Goal: Complete application form

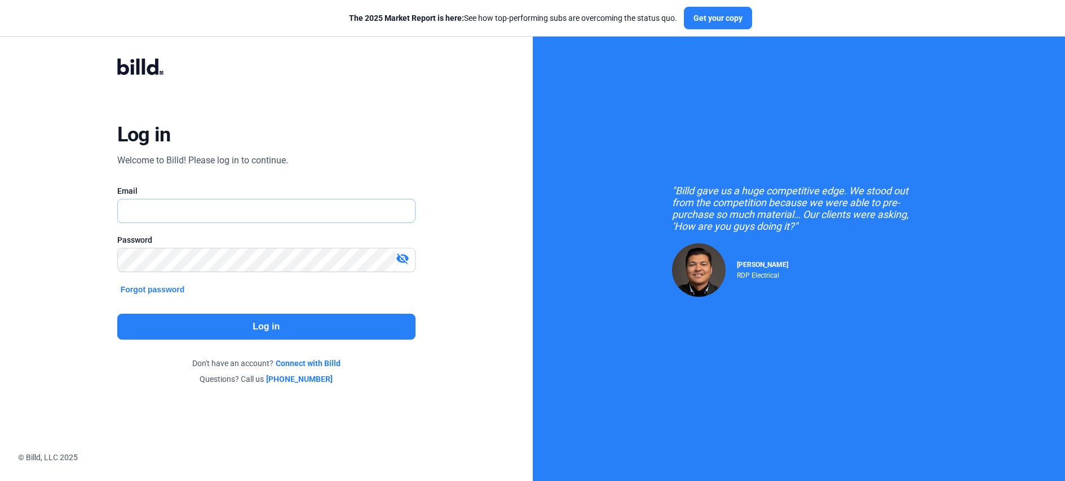
type input "[PERSON_NAME][EMAIL_ADDRESS][PERSON_NAME][DOMAIN_NAME]"
click at [337, 339] on button "Log in" at bounding box center [266, 327] width 298 height 26
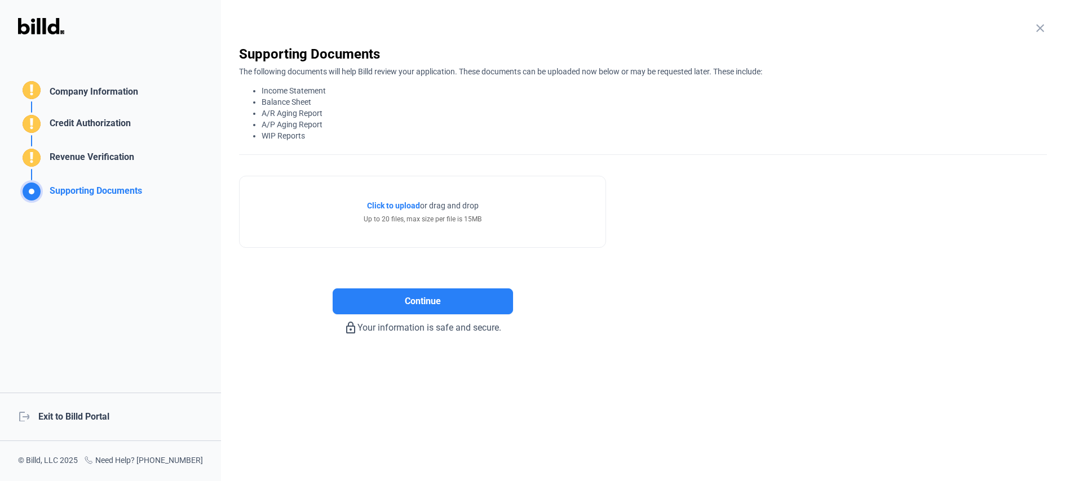
click at [72, 98] on div "Company Information" at bounding box center [91, 93] width 93 height 16
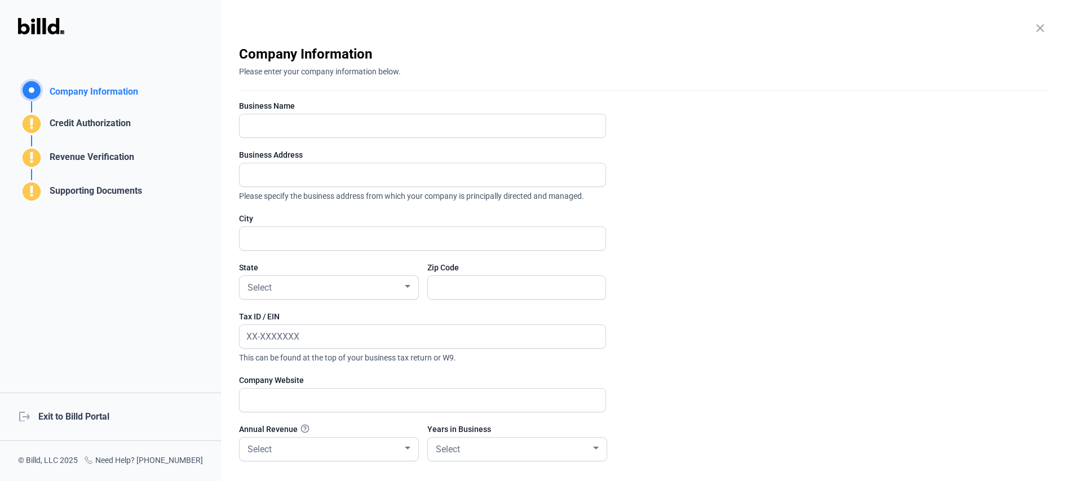
click at [271, 138] on div at bounding box center [422, 143] width 367 height 11
click at [269, 131] on input "text" at bounding box center [423, 125] width 366 height 23
type input "Test"
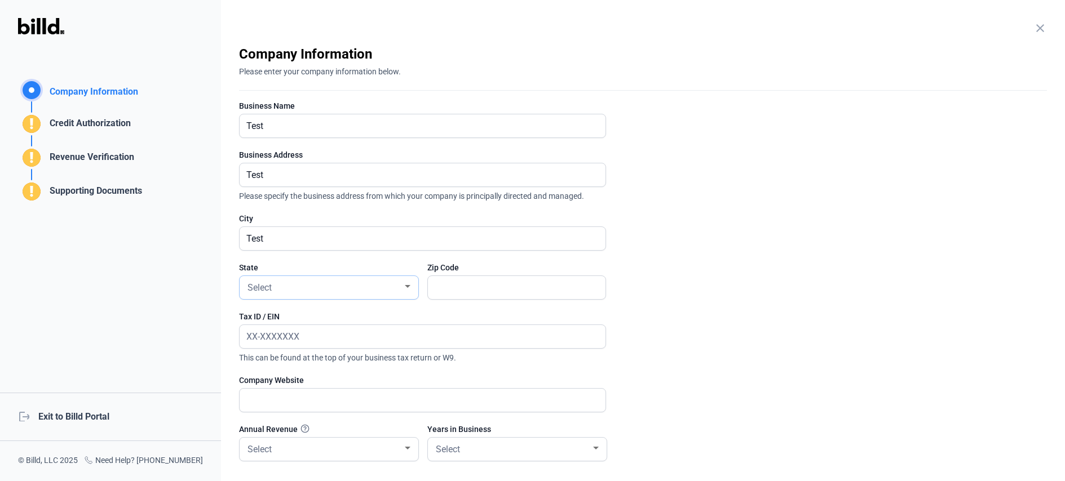
click at [282, 283] on div "Select" at bounding box center [323, 287] width 157 height 16
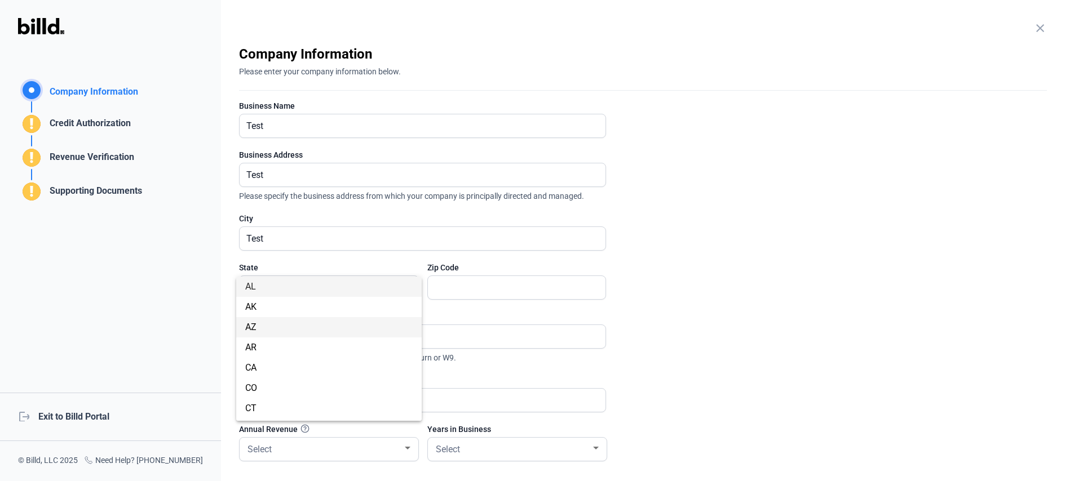
click at [289, 322] on span "AZ" at bounding box center [328, 327] width 167 height 20
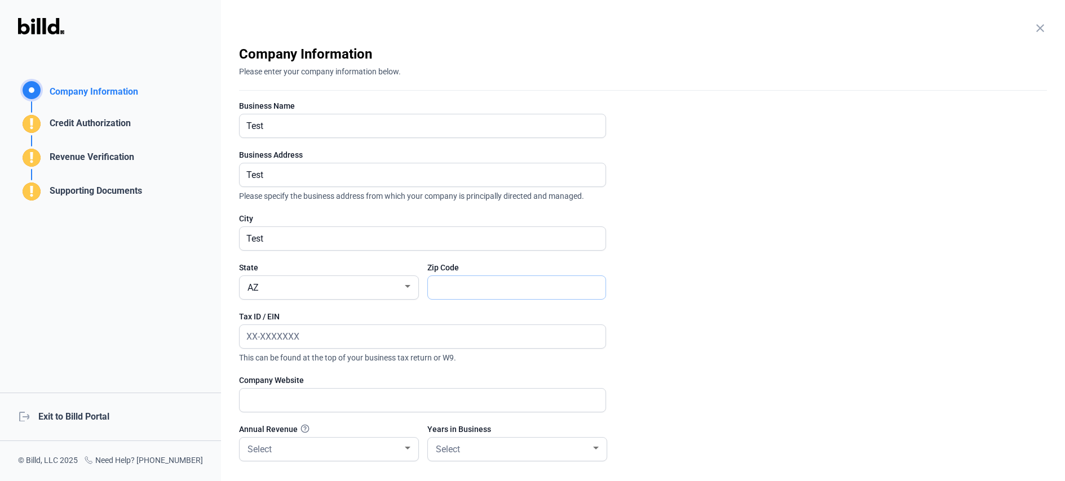
click at [465, 283] on input "text" at bounding box center [517, 287] width 178 height 23
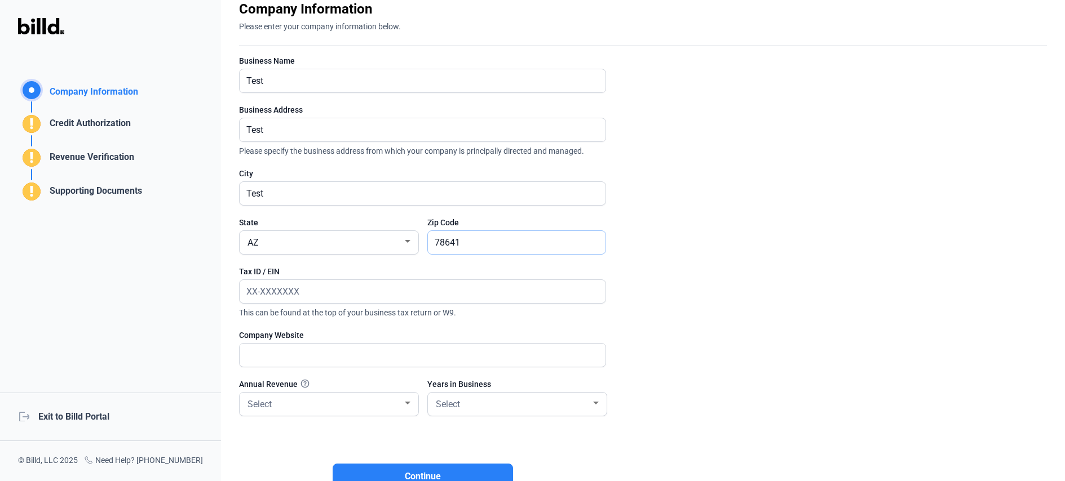
scroll to position [52, 0]
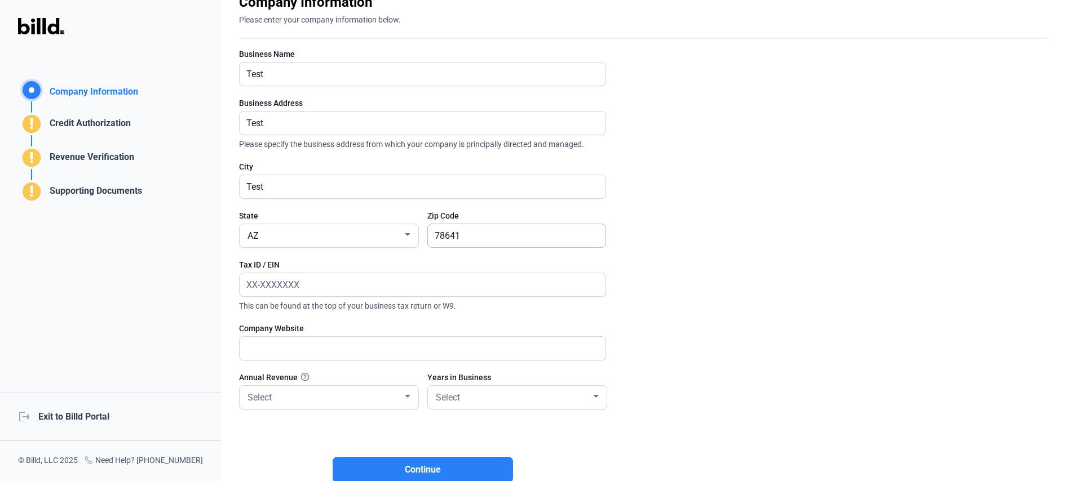
type input "78641"
click at [296, 352] on input "text" at bounding box center [416, 348] width 353 height 23
type input ".com"
click at [363, 403] on div "Select" at bounding box center [323, 397] width 157 height 16
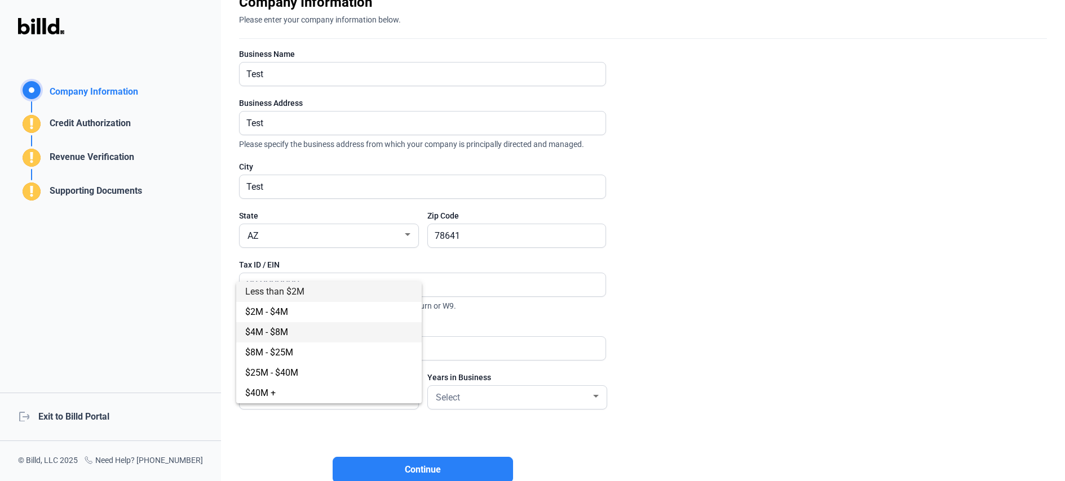
click at [316, 325] on span "$4M - $8M" at bounding box center [328, 332] width 167 height 20
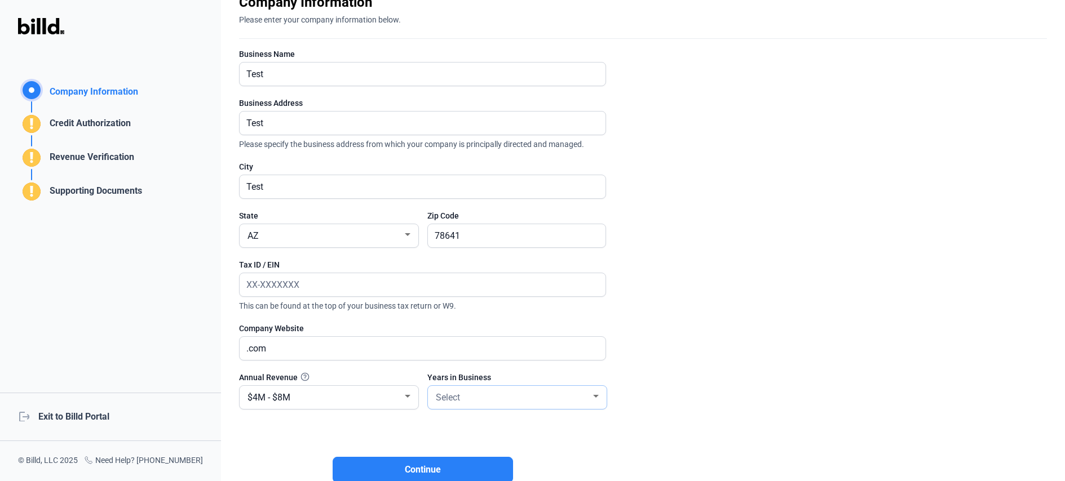
click at [477, 387] on div "Select" at bounding box center [516, 397] width 167 height 23
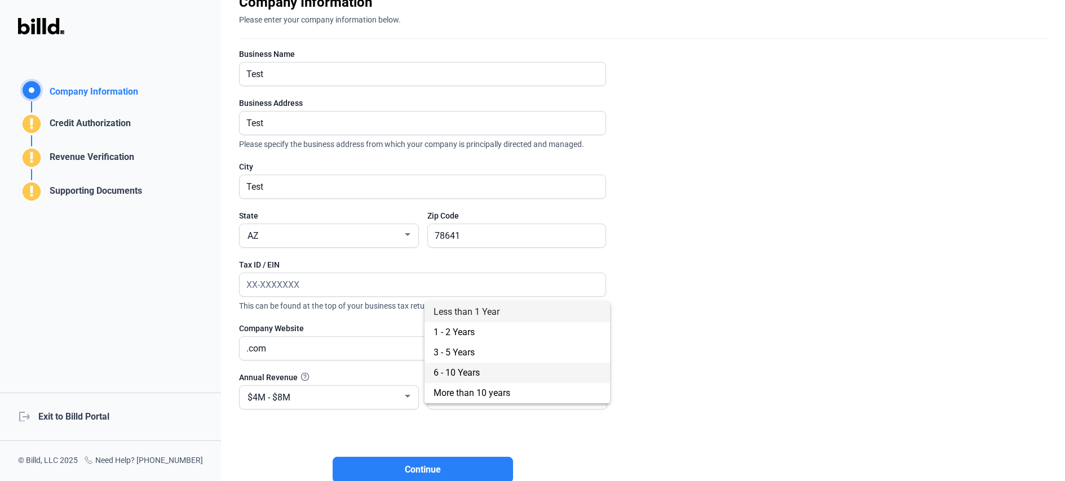
click at [489, 369] on span "6 - 10 Years" at bounding box center [516, 373] width 167 height 20
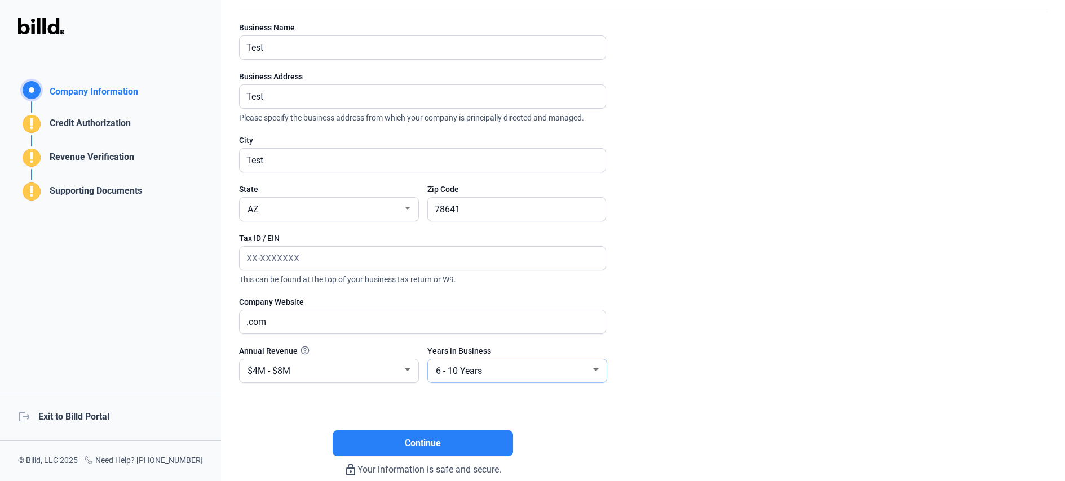
scroll to position [136, 0]
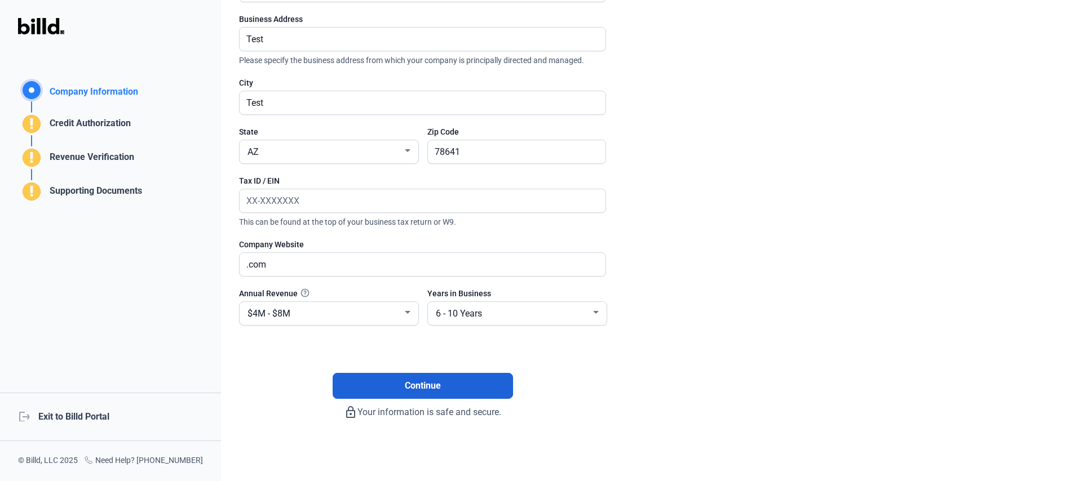
click at [438, 383] on span "Continue" at bounding box center [423, 386] width 36 height 14
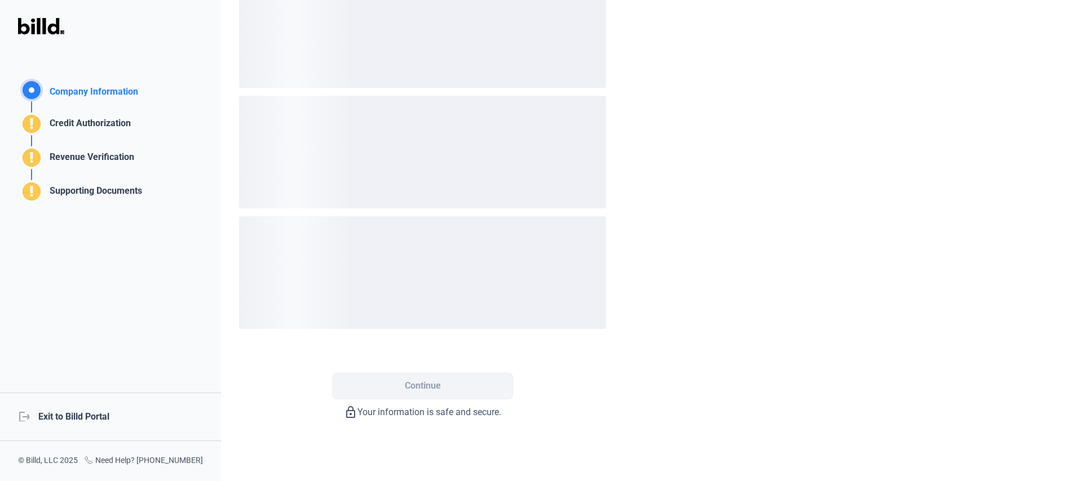
scroll to position [0, 0]
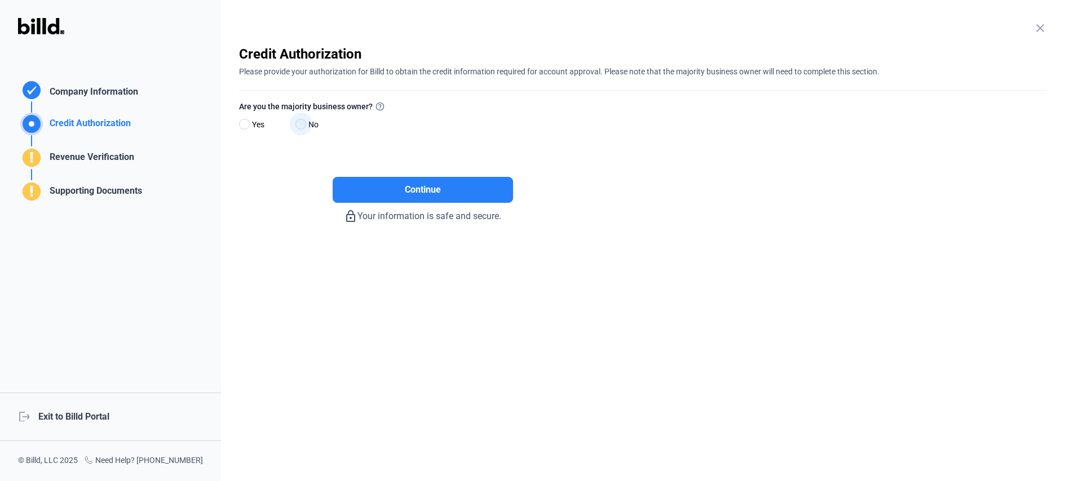
click at [302, 127] on span at bounding box center [300, 124] width 11 height 11
click at [302, 127] on input "No" at bounding box center [299, 125] width 8 height 8
radio input "true"
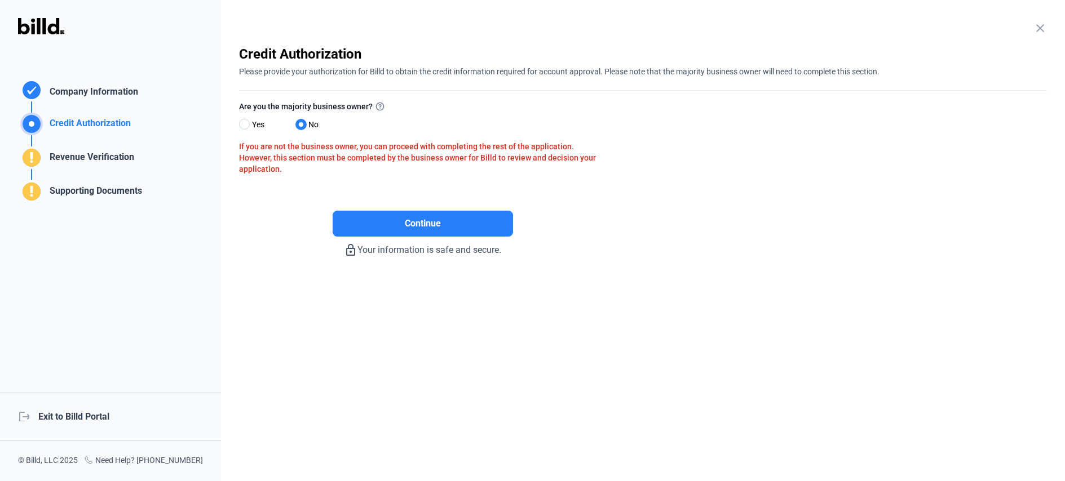
drag, startPoint x: 531, startPoint y: 167, endPoint x: 438, endPoint y: 161, distance: 92.6
click at [438, 161] on div "If you are not the business owner, you can proceed with completing the rest of …" at bounding box center [422, 158] width 367 height 34
click at [351, 163] on div "If you are not the business owner, you can proceed with completing the rest of …" at bounding box center [422, 158] width 367 height 34
drag, startPoint x: 463, startPoint y: 169, endPoint x: 381, endPoint y: 162, distance: 82.6
click at [381, 162] on div "If you are not the business owner, you can proceed with completing the rest of …" at bounding box center [422, 158] width 367 height 34
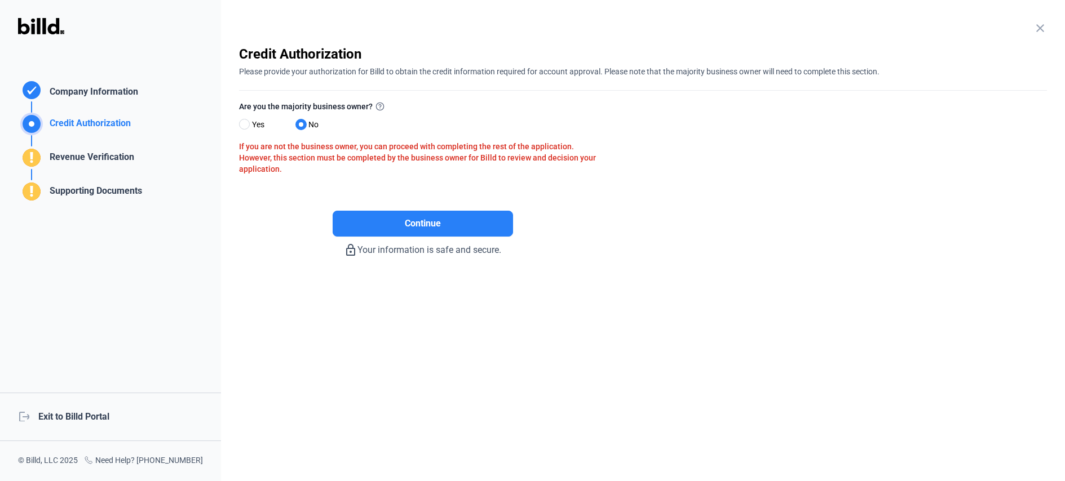
click at [250, 149] on div "If you are not the business owner, you can proceed with completing the rest of …" at bounding box center [422, 158] width 367 height 34
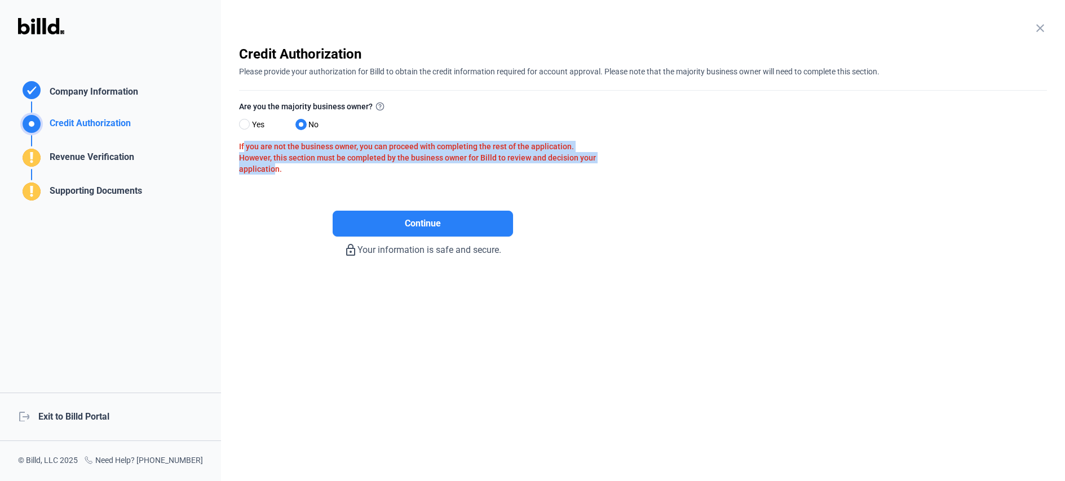
drag, startPoint x: 242, startPoint y: 147, endPoint x: 269, endPoint y: 171, distance: 35.9
click at [269, 171] on div "If you are not the business owner, you can proceed with completing the rest of …" at bounding box center [422, 158] width 367 height 34
drag, startPoint x: 235, startPoint y: 147, endPoint x: 277, endPoint y: 174, distance: 50.0
click at [277, 174] on div "close Company Information Please enter your company information below. Business…" at bounding box center [643, 240] width 844 height 481
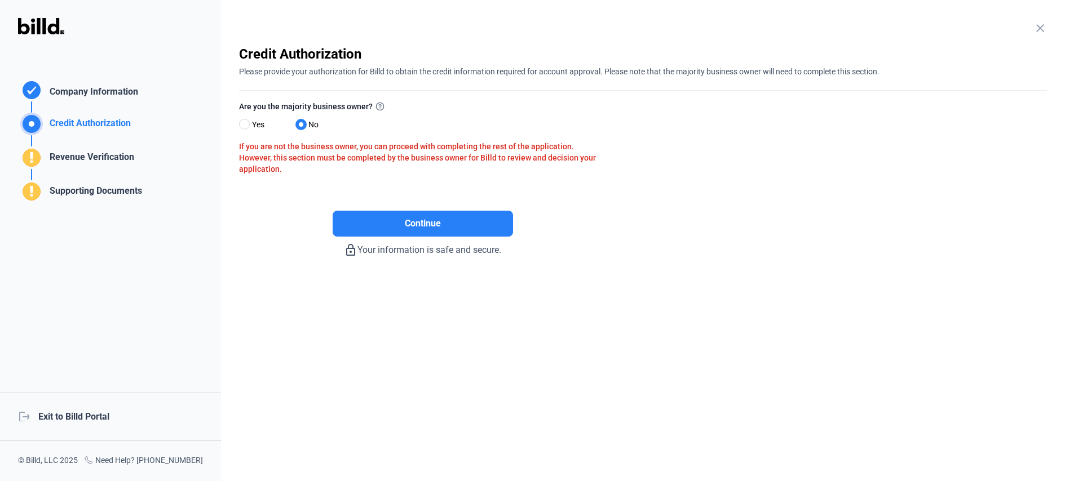
click at [324, 170] on div "If you are not the business owner, you can proceed with completing the rest of …" at bounding box center [422, 158] width 367 height 34
click at [246, 119] on span at bounding box center [244, 124] width 11 height 11
click at [246, 121] on input "Yes" at bounding box center [243, 125] width 8 height 8
radio input "true"
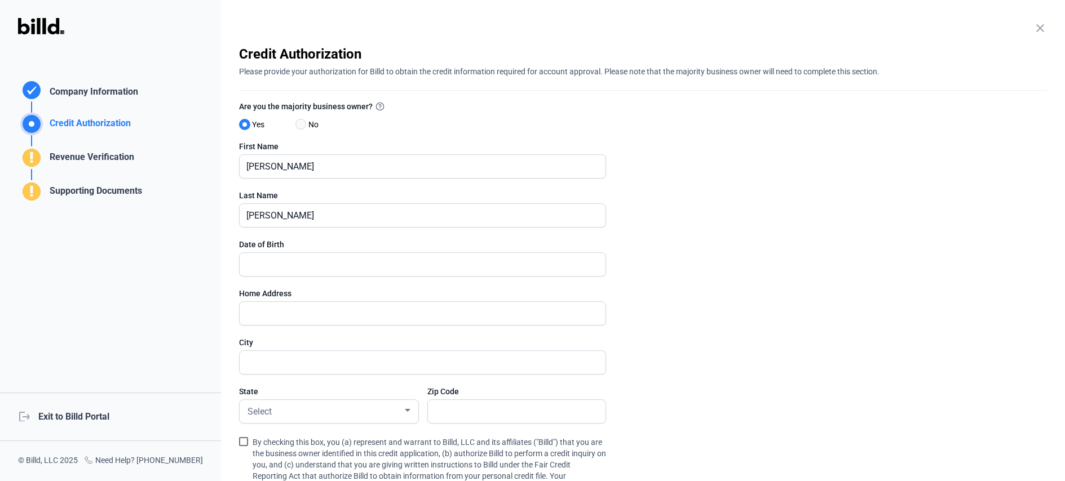
click at [302, 126] on span at bounding box center [300, 124] width 11 height 11
click at [302, 126] on input "No" at bounding box center [299, 125] width 8 height 8
radio input "true"
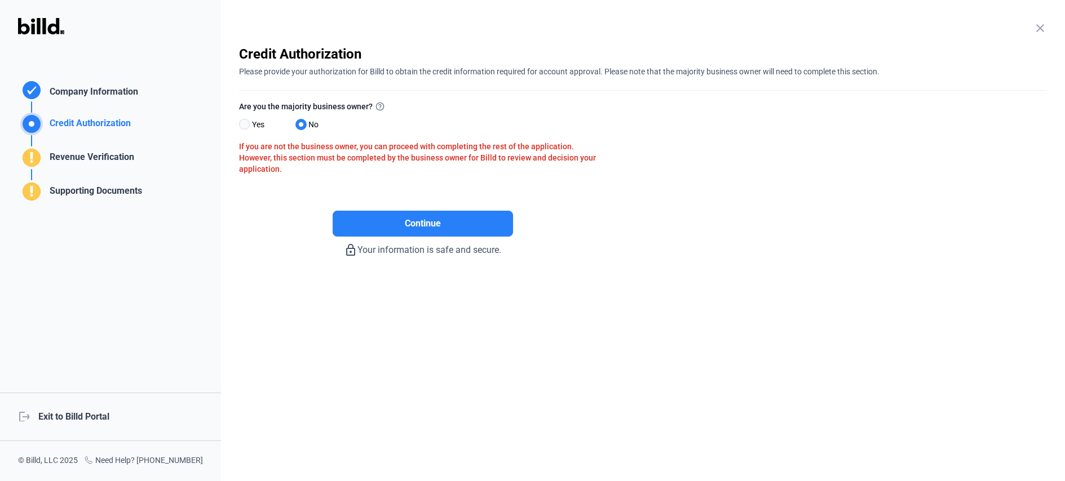
click at [245, 122] on span at bounding box center [244, 124] width 11 height 11
click at [245, 122] on input "Yes" at bounding box center [243, 125] width 8 height 8
radio input "true"
click at [245, 122] on span at bounding box center [244, 124] width 11 height 11
click at [245, 122] on input "Yes" at bounding box center [243, 125] width 8 height 8
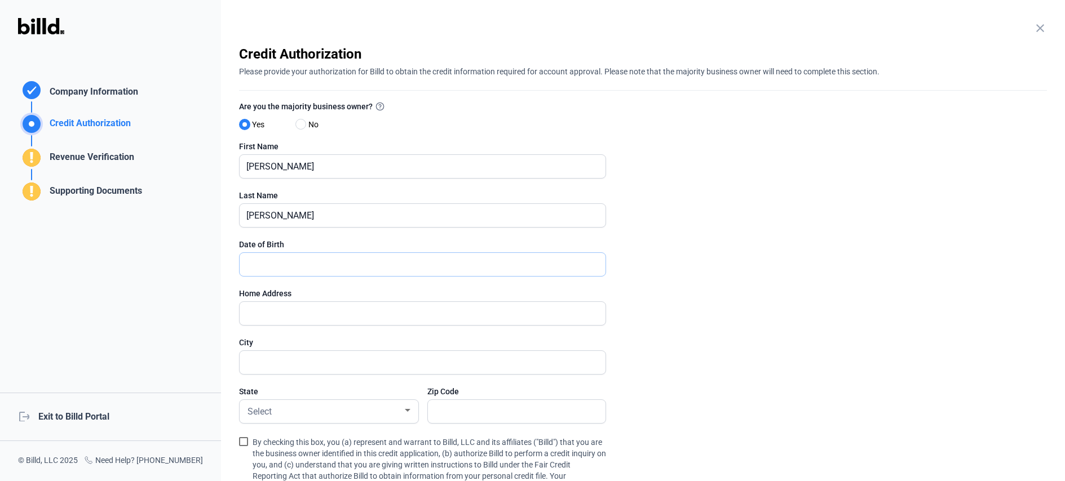
click at [309, 262] on input "text" at bounding box center [423, 264] width 366 height 23
type input "[DATE]"
click at [315, 305] on input "text" at bounding box center [416, 313] width 353 height 23
type input "111 road"
click at [325, 363] on input "text" at bounding box center [416, 362] width 353 height 23
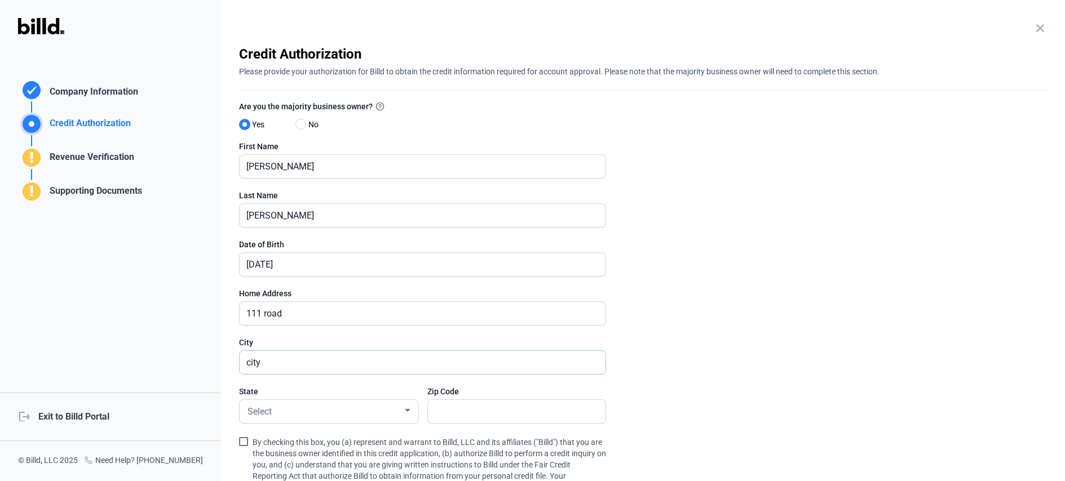
scroll to position [104, 0]
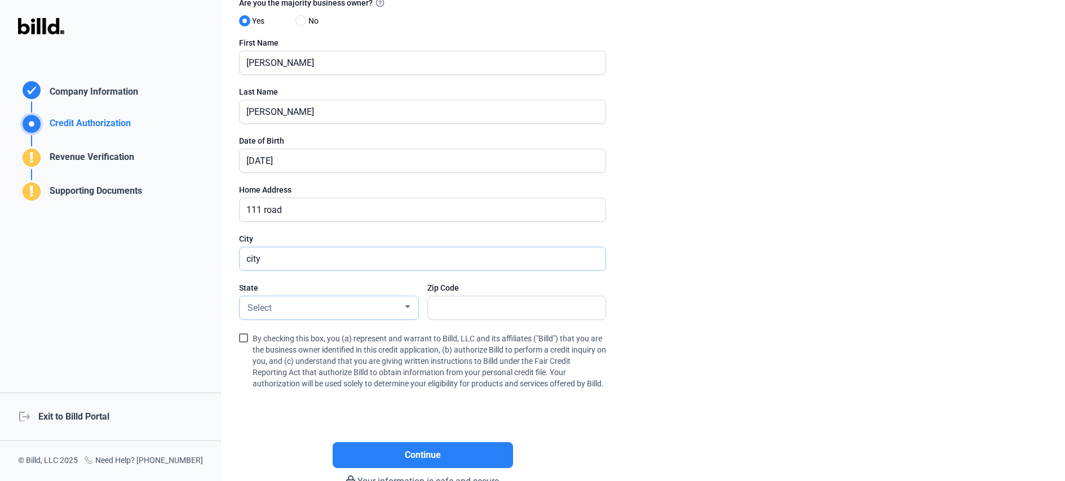
type input "city"
click at [295, 303] on div "Select" at bounding box center [323, 307] width 157 height 16
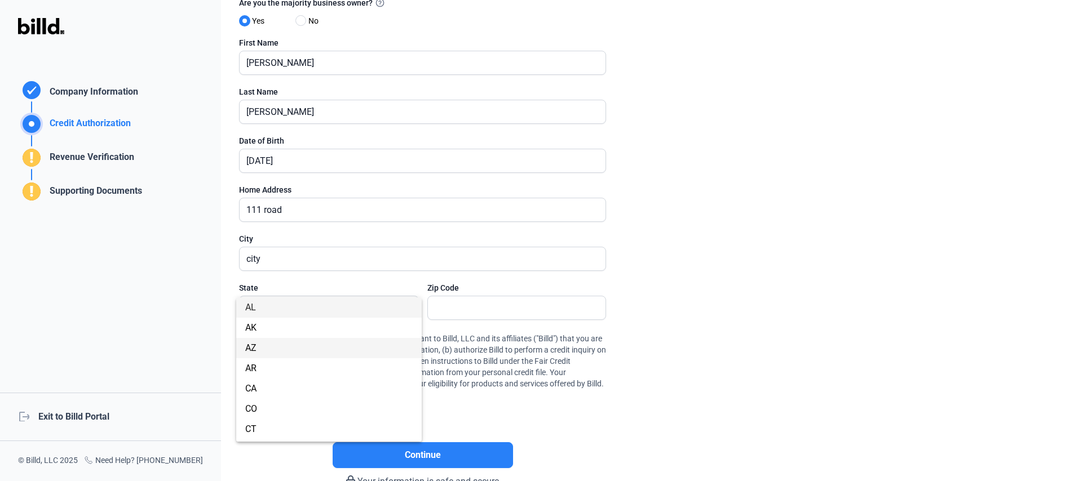
click at [295, 342] on span "AZ" at bounding box center [328, 348] width 167 height 20
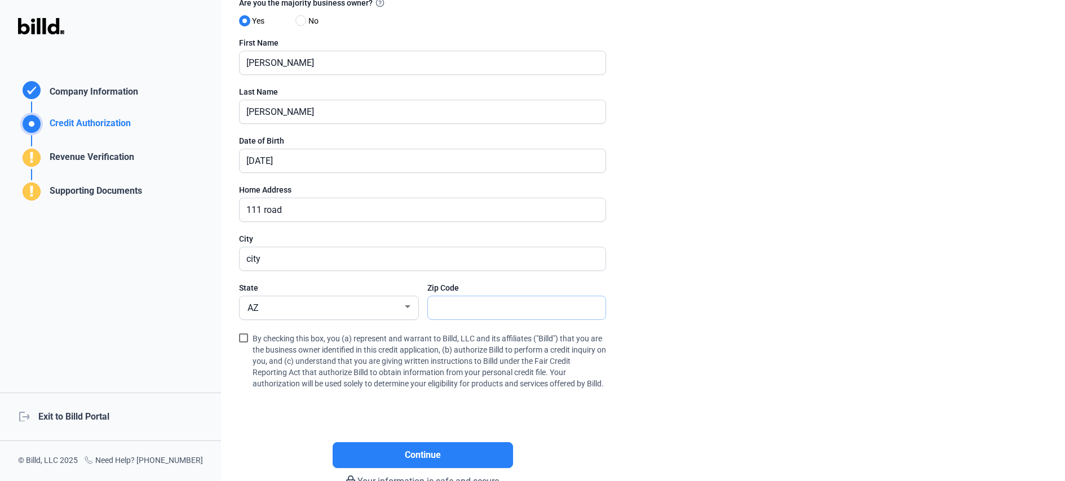
click at [522, 313] on input "text" at bounding box center [517, 307] width 178 height 23
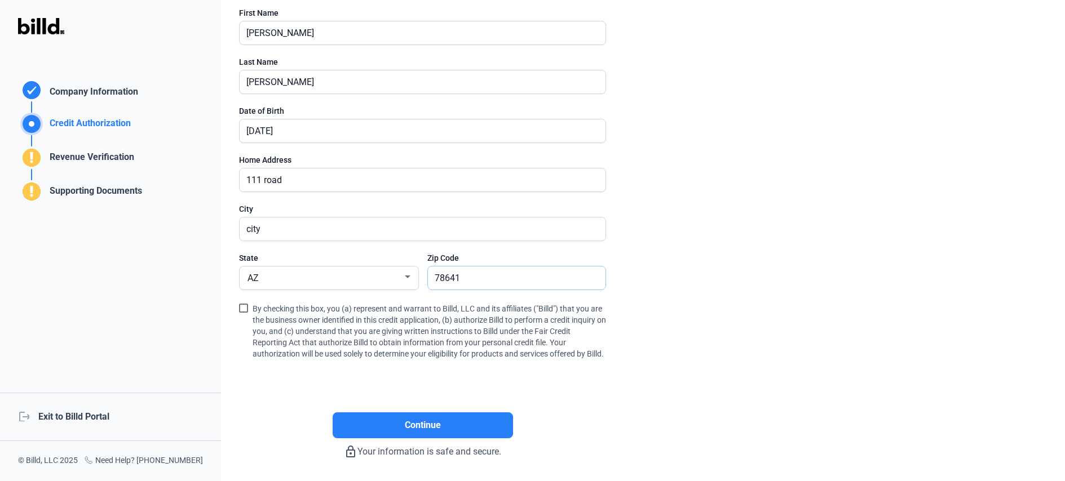
scroll to position [167, 0]
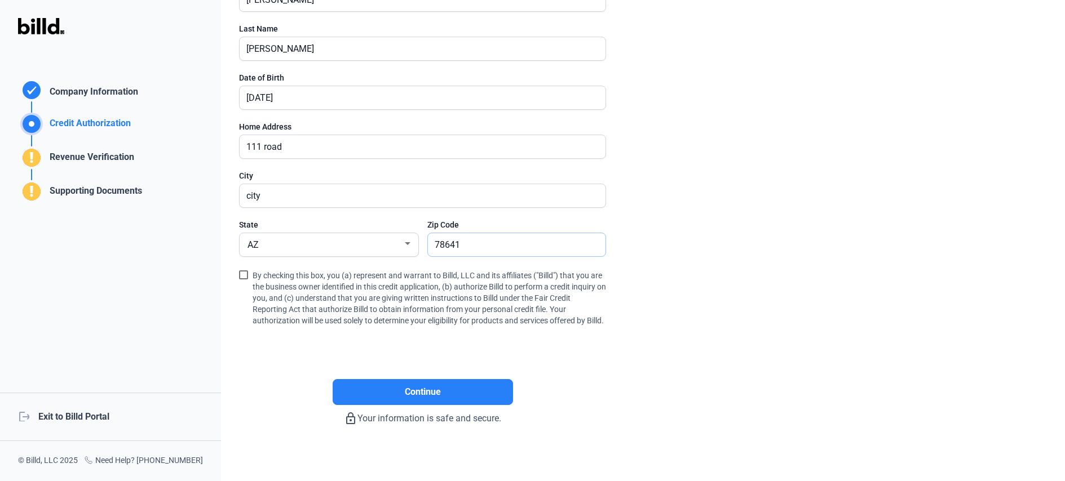
type input "78641"
click at [245, 276] on span at bounding box center [243, 275] width 9 height 9
click at [0, 0] on input "By checking this box, you (a) represent and warrant to Billd, LLC and its affil…" at bounding box center [0, 0] width 0 height 0
click at [413, 399] on span "Continue" at bounding box center [423, 393] width 36 height 14
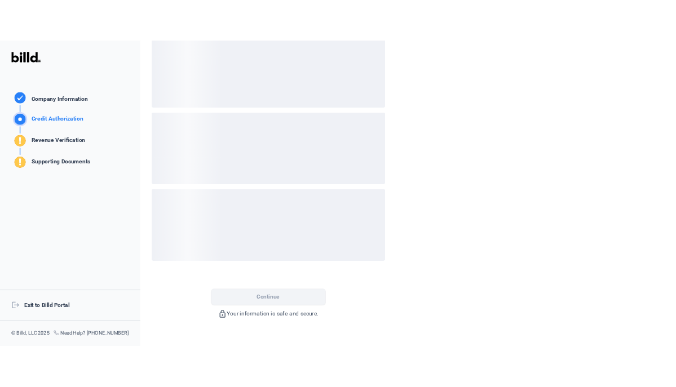
scroll to position [0, 0]
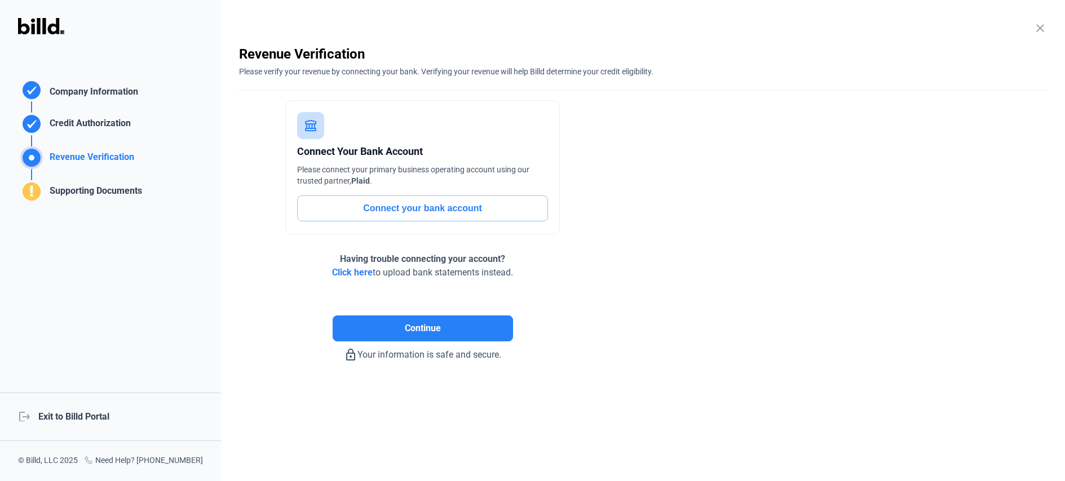
click at [410, 198] on button "Connect your bank account" at bounding box center [422, 209] width 251 height 26
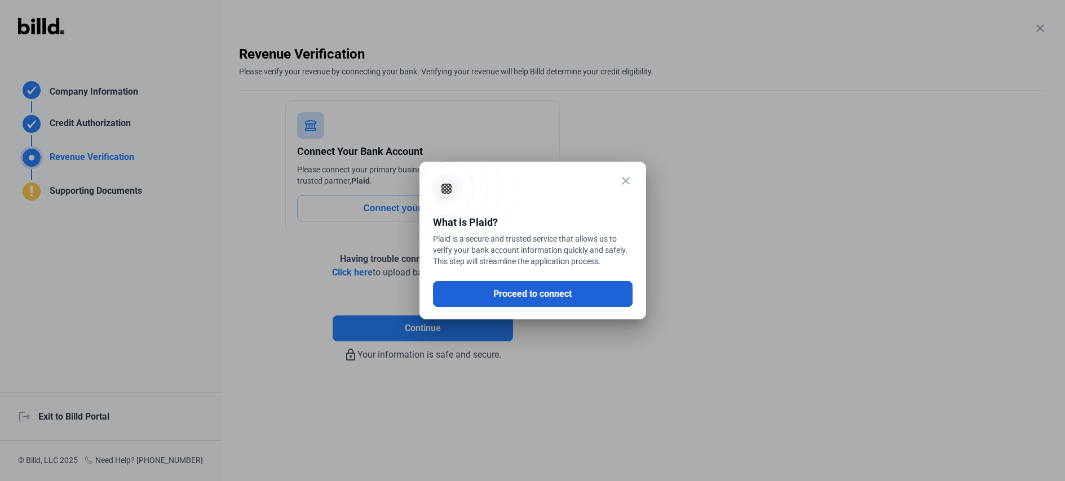
click at [504, 290] on button "Proceed to connect" at bounding box center [533, 294] width 200 height 26
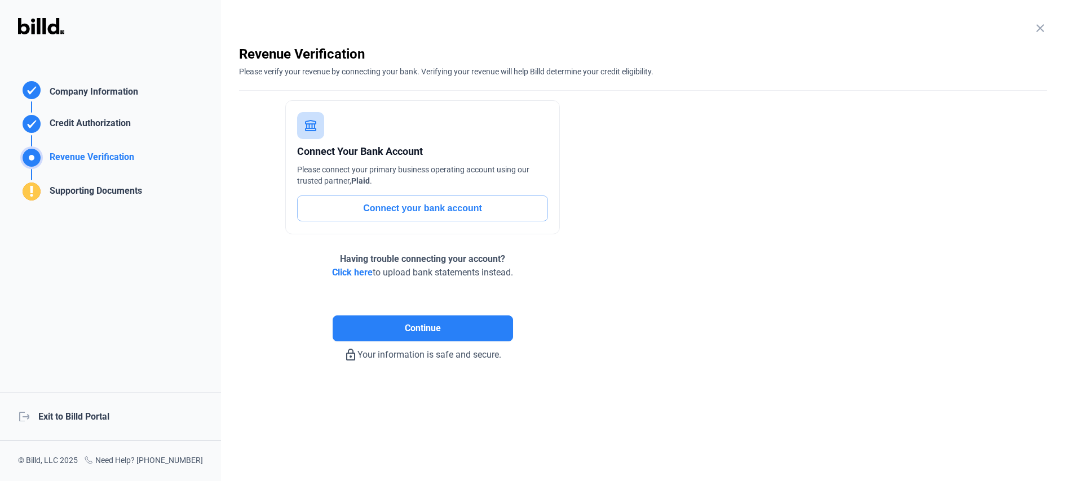
click at [353, 275] on span "Click here" at bounding box center [352, 272] width 41 height 11
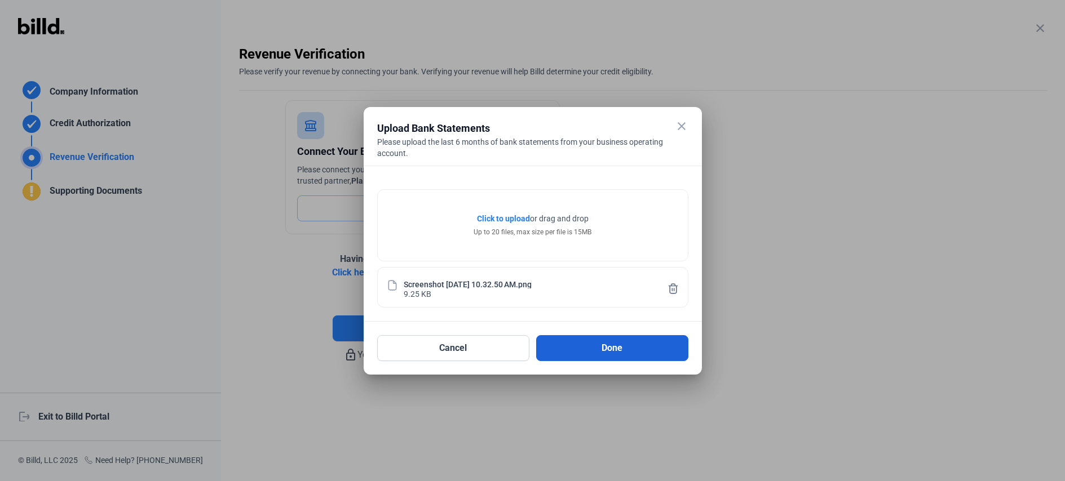
click at [575, 359] on button "Done" at bounding box center [612, 348] width 152 height 26
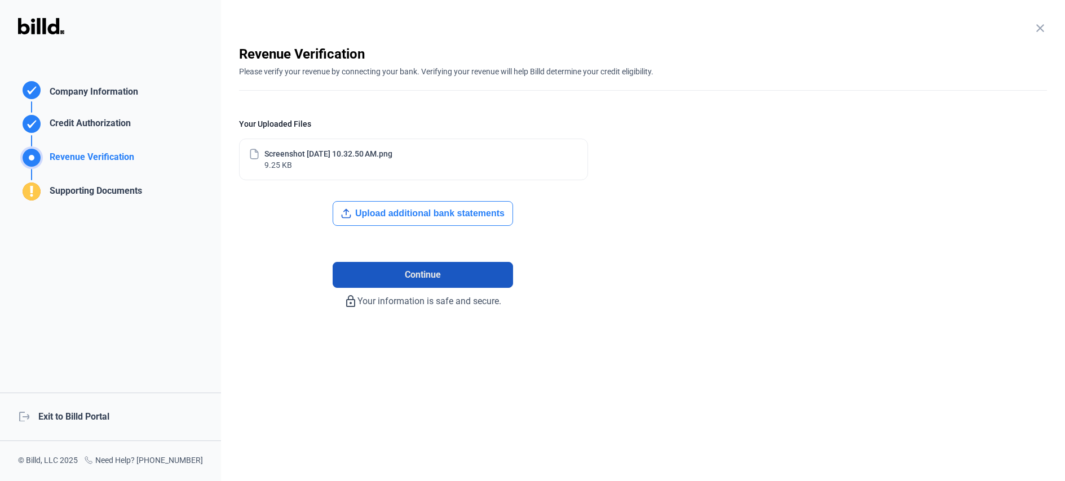
click at [398, 276] on button "Continue" at bounding box center [423, 275] width 180 height 26
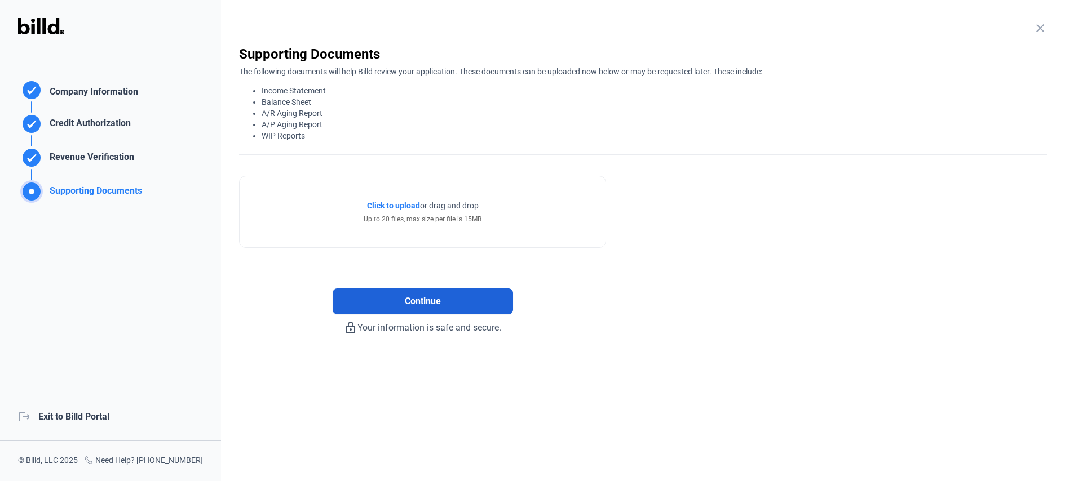
click at [432, 295] on span "Continue" at bounding box center [423, 302] width 36 height 14
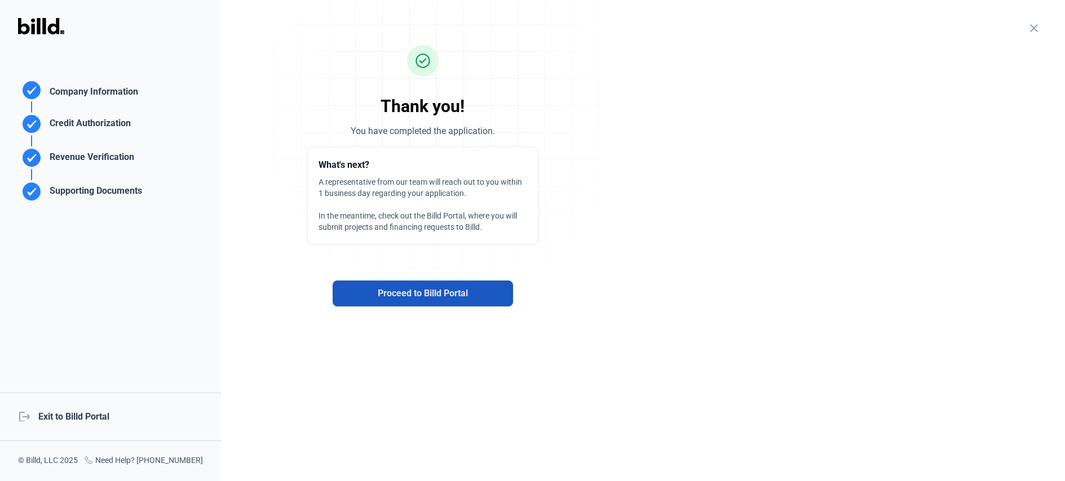
click at [411, 290] on span "Proceed to Billd Portal" at bounding box center [423, 294] width 90 height 14
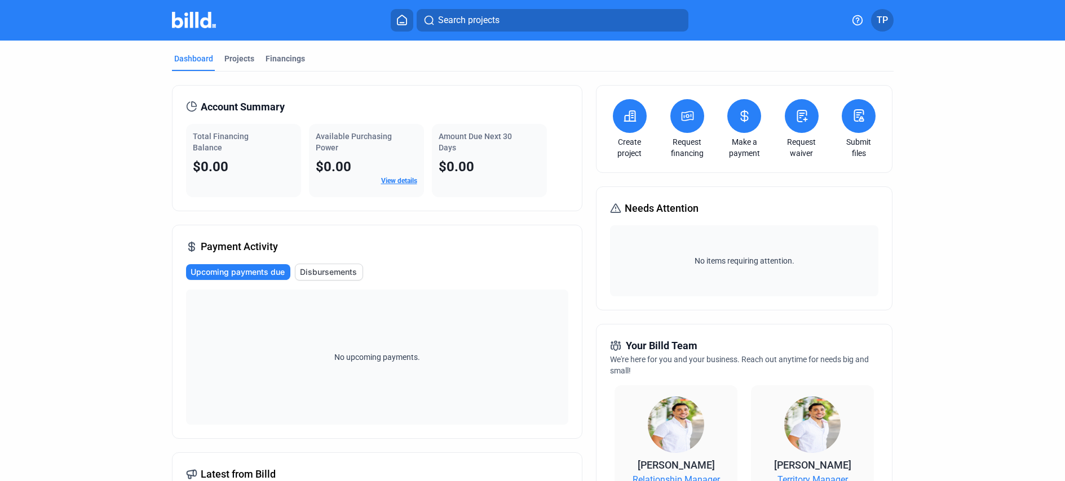
click at [878, 15] on span "TP" at bounding box center [881, 21] width 11 height 14
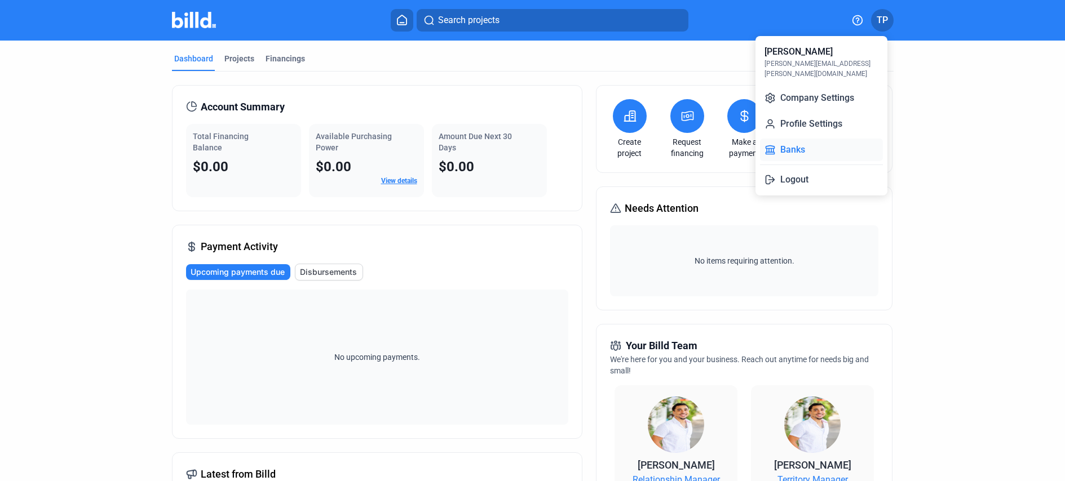
click at [819, 139] on button "Banks" at bounding box center [821, 150] width 123 height 23
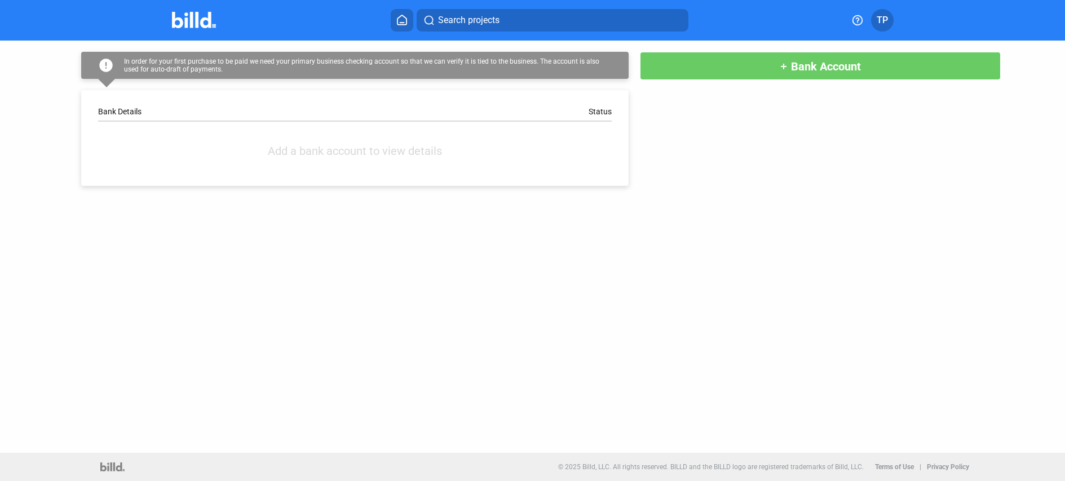
click at [741, 82] on div "error In order for your first purchase to be paid we need your primary business…" at bounding box center [532, 113] width 958 height 145
click at [719, 72] on button "add Bank Account" at bounding box center [820, 66] width 361 height 28
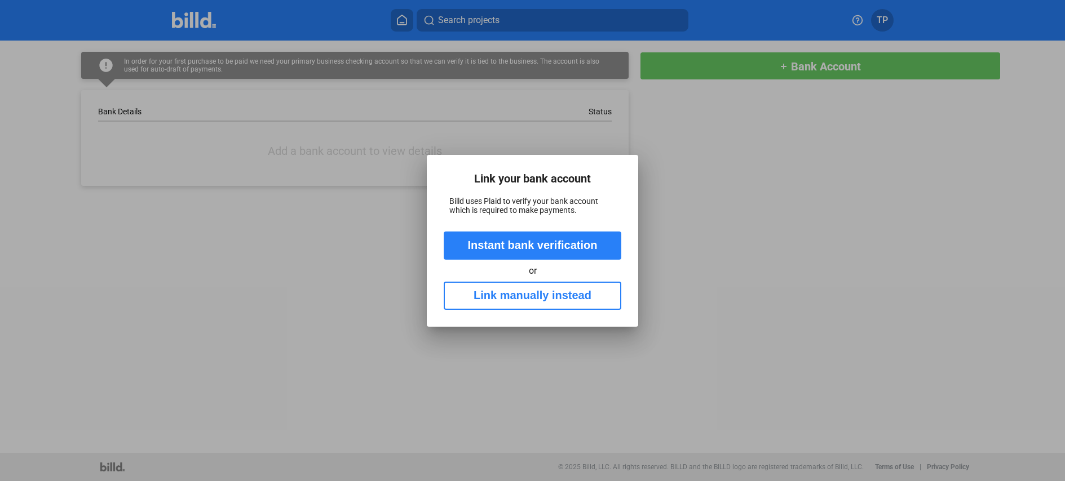
click at [533, 244] on button "Instant bank verification" at bounding box center [533, 246] width 178 height 28
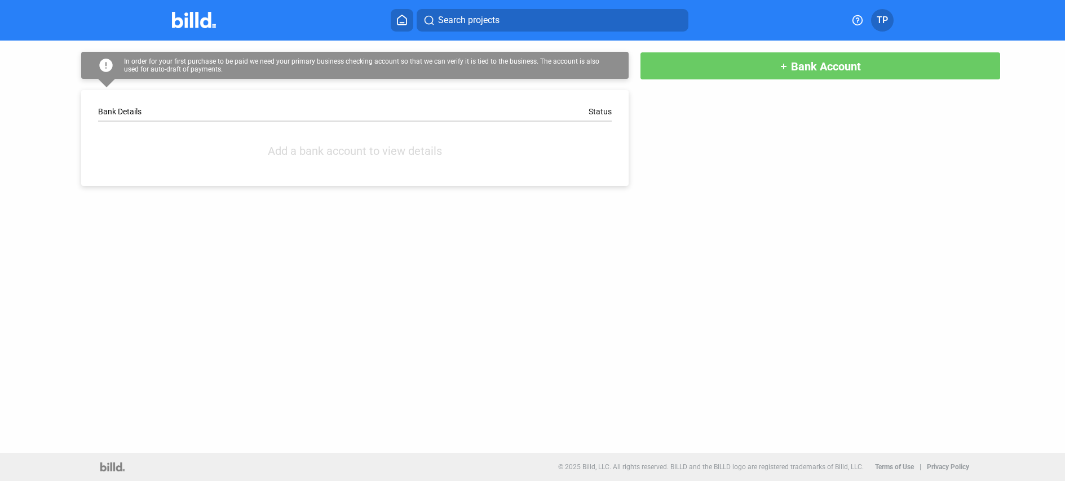
click at [779, 68] on mat-icon "add" at bounding box center [783, 66] width 9 height 9
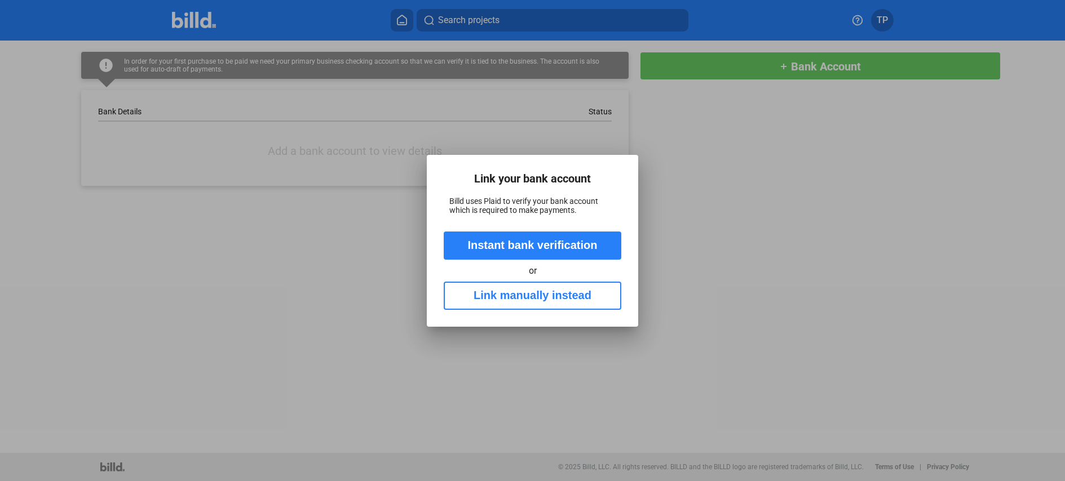
click at [510, 305] on button "Link manually instead" at bounding box center [533, 296] width 178 height 28
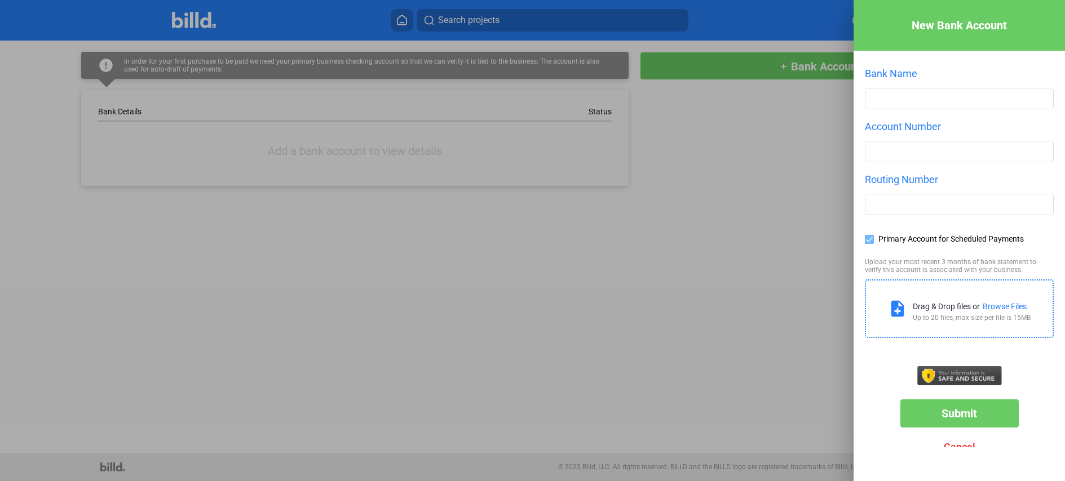
click at [956, 82] on div "Bank Name" at bounding box center [959, 94] width 189 height 53
click at [947, 95] on input "text" at bounding box center [959, 98] width 188 height 20
click at [922, 148] on input "number" at bounding box center [959, 151] width 188 height 20
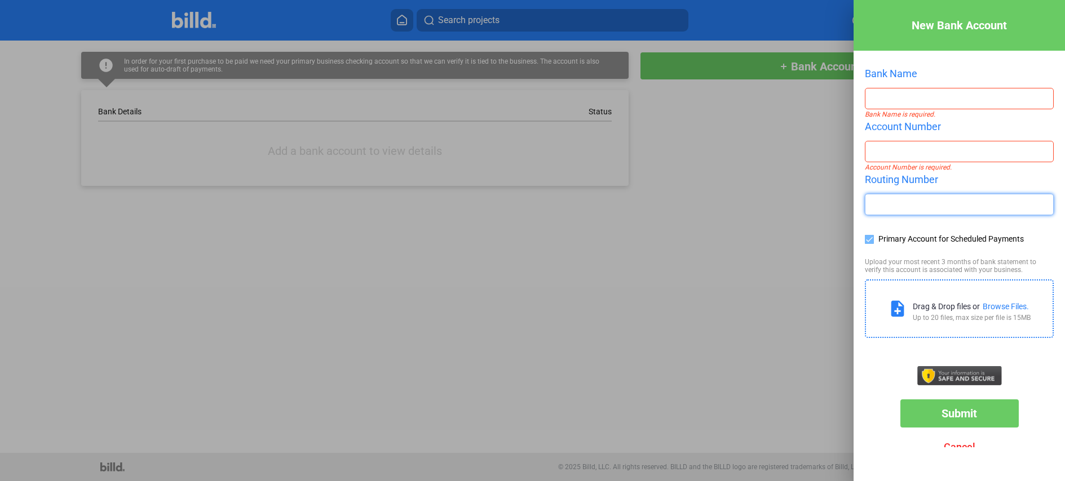
click at [910, 203] on input "text" at bounding box center [959, 204] width 188 height 20
click at [862, 389] on div "Submit Cancel" at bounding box center [958, 413] width 211 height 95
